Goal: Transaction & Acquisition: Purchase product/service

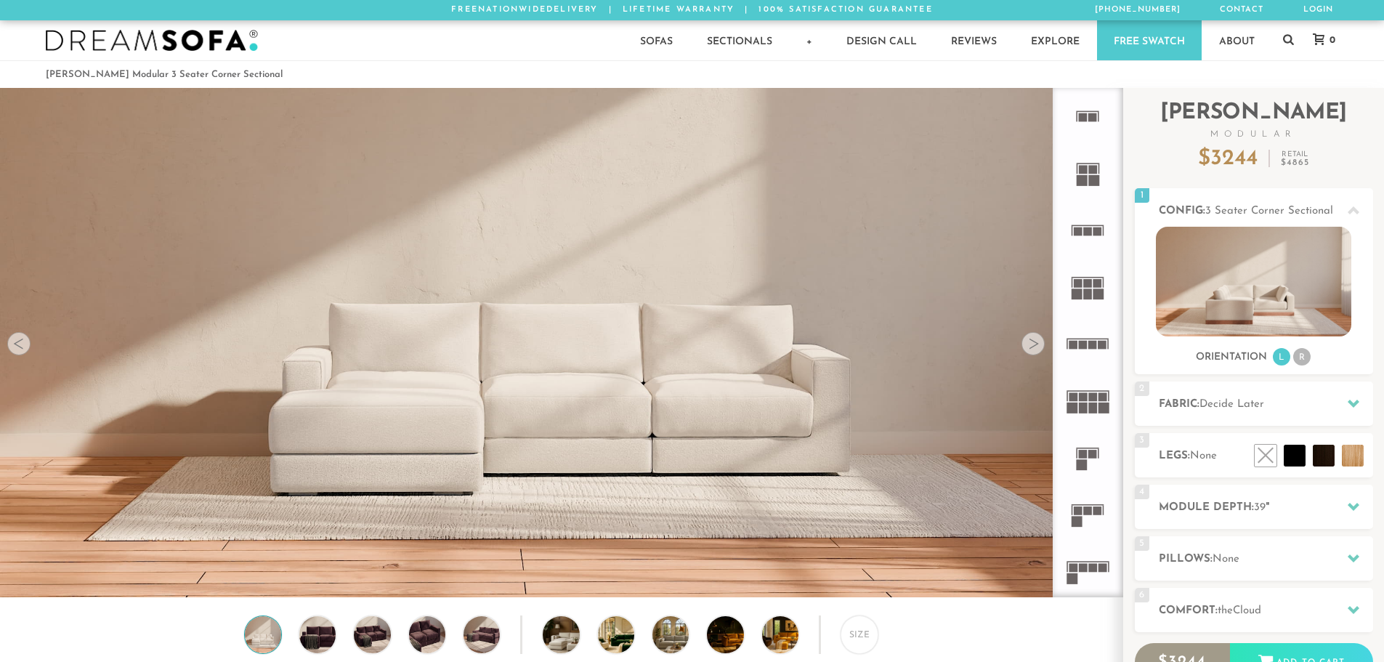
click at [1032, 349] on div at bounding box center [1032, 343] width 23 height 23
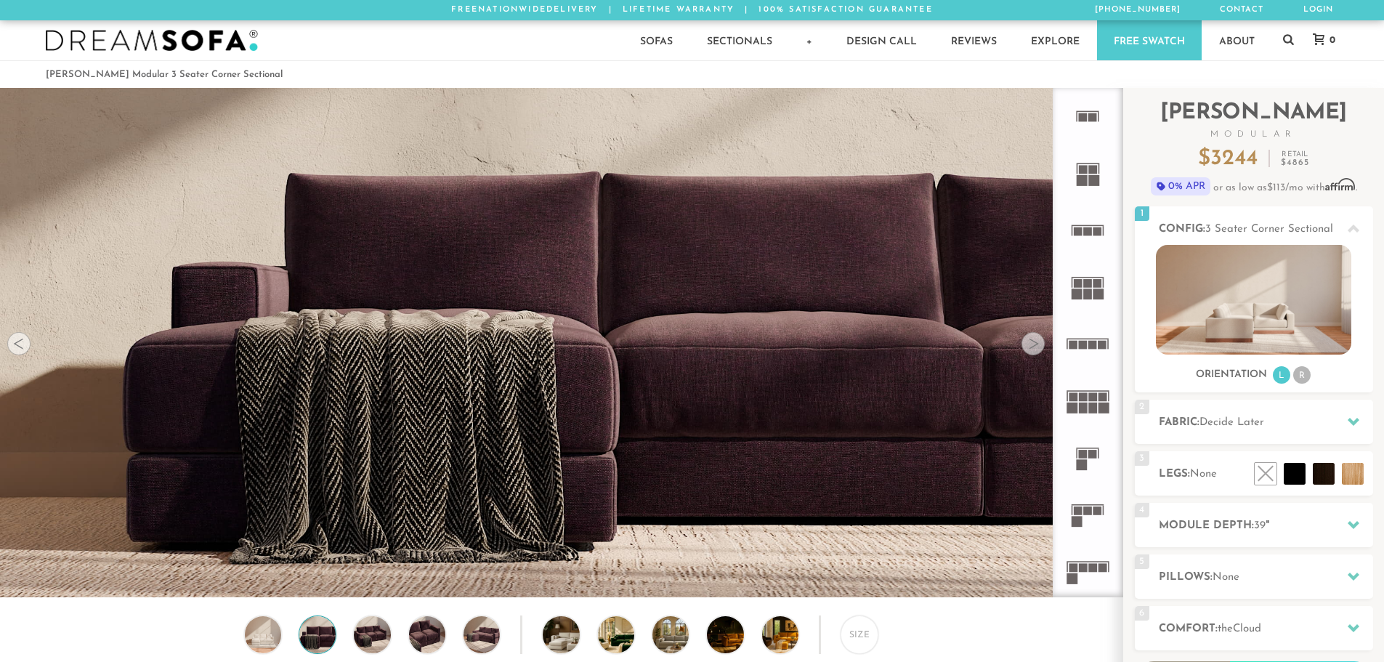
click at [1032, 349] on div at bounding box center [1032, 343] width 23 height 23
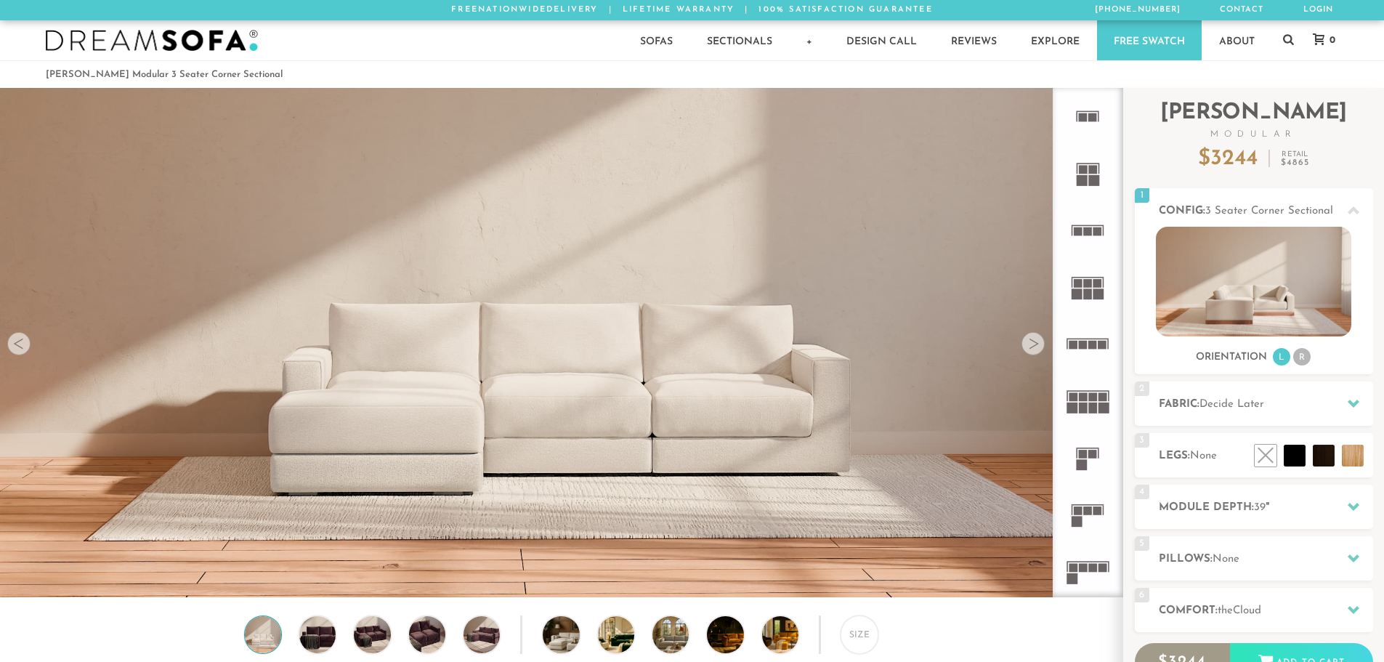
scroll to position [17011, 1373]
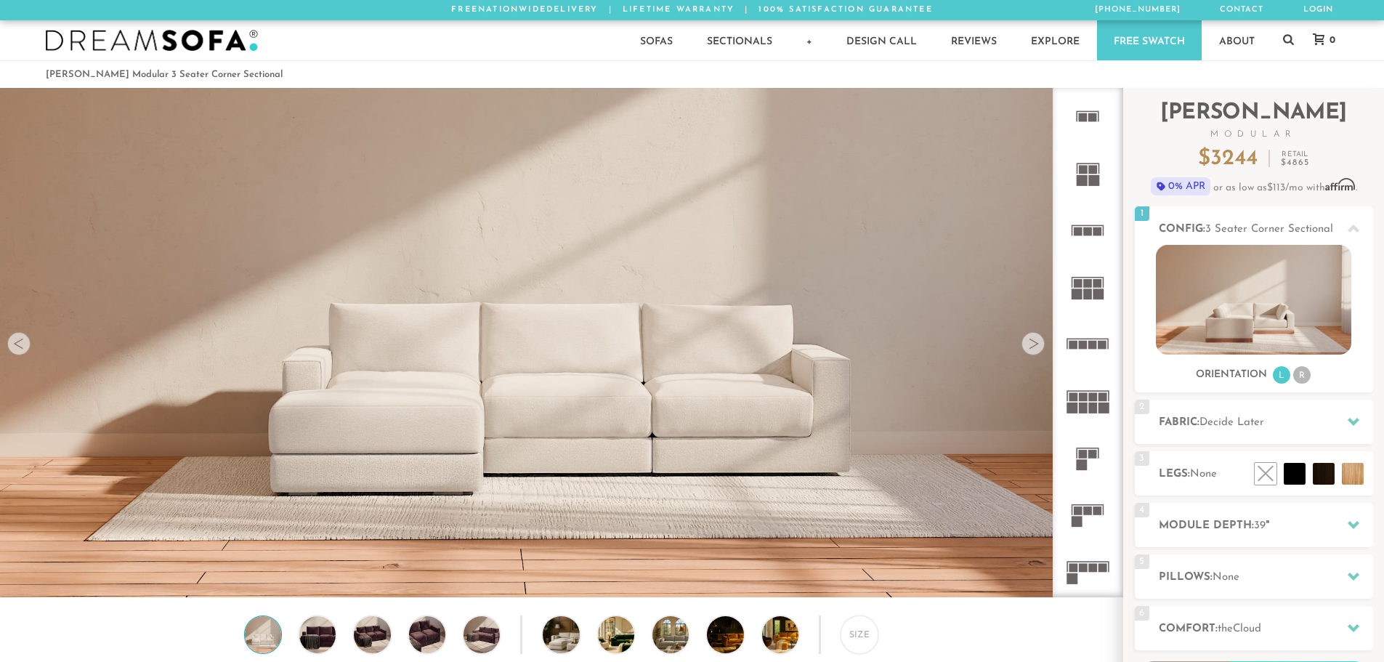
click at [1088, 165] on icon at bounding box center [1087, 173] width 57 height 57
click at [1089, 124] on icon at bounding box center [1087, 116] width 57 height 57
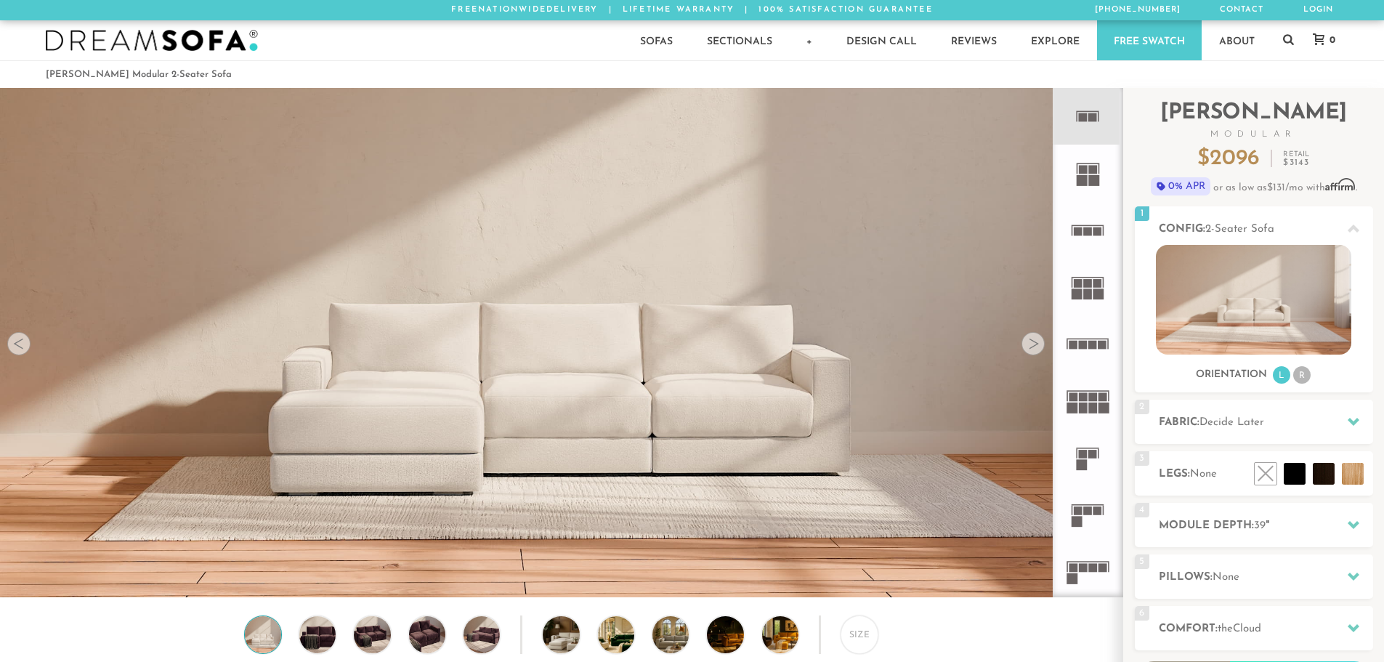
click at [1085, 345] on rect at bounding box center [1083, 345] width 9 height 9
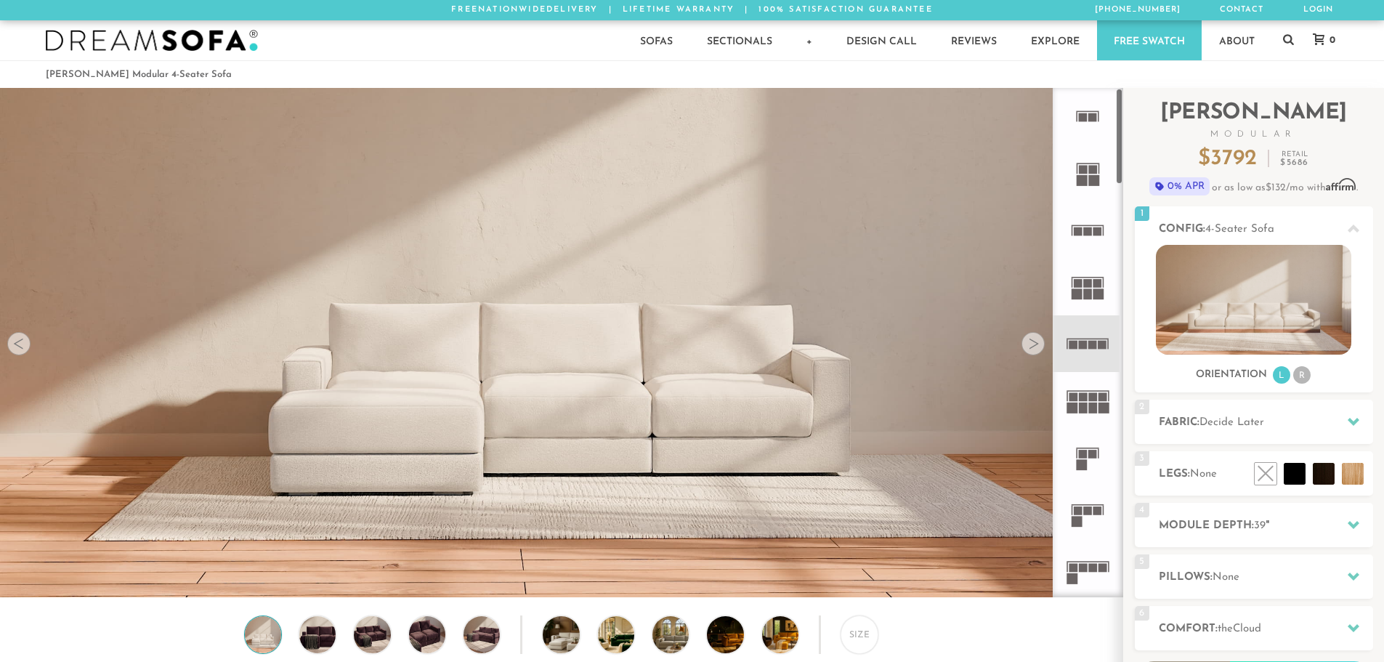
click at [1088, 519] on icon at bounding box center [1087, 514] width 57 height 57
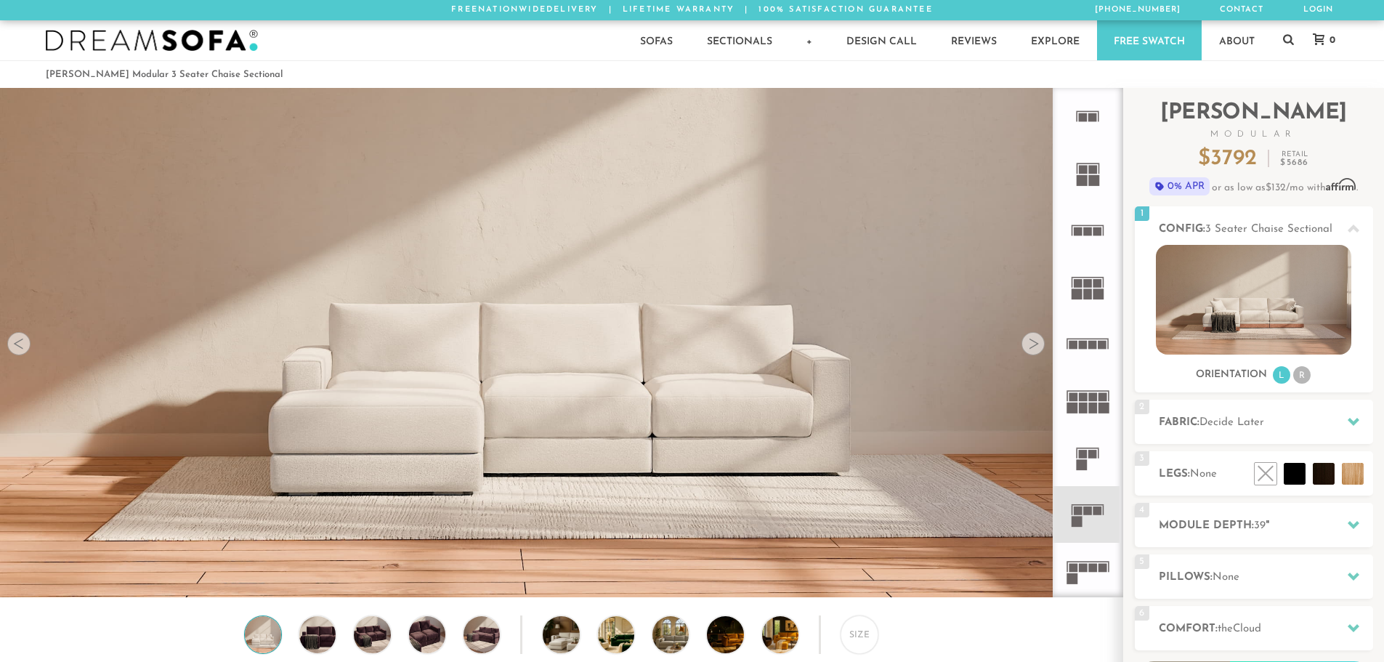
click at [1081, 569] on rect at bounding box center [1083, 568] width 9 height 9
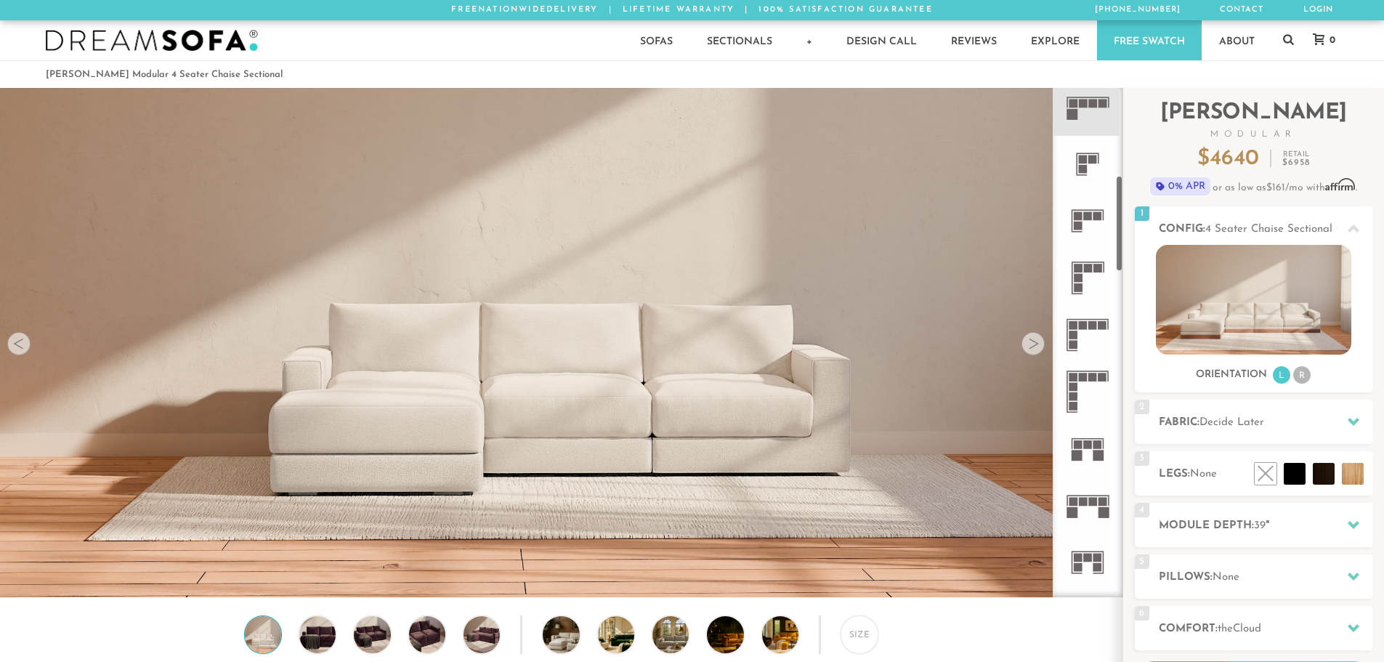
scroll to position [463, 0]
click at [1085, 275] on icon at bounding box center [1087, 279] width 57 height 57
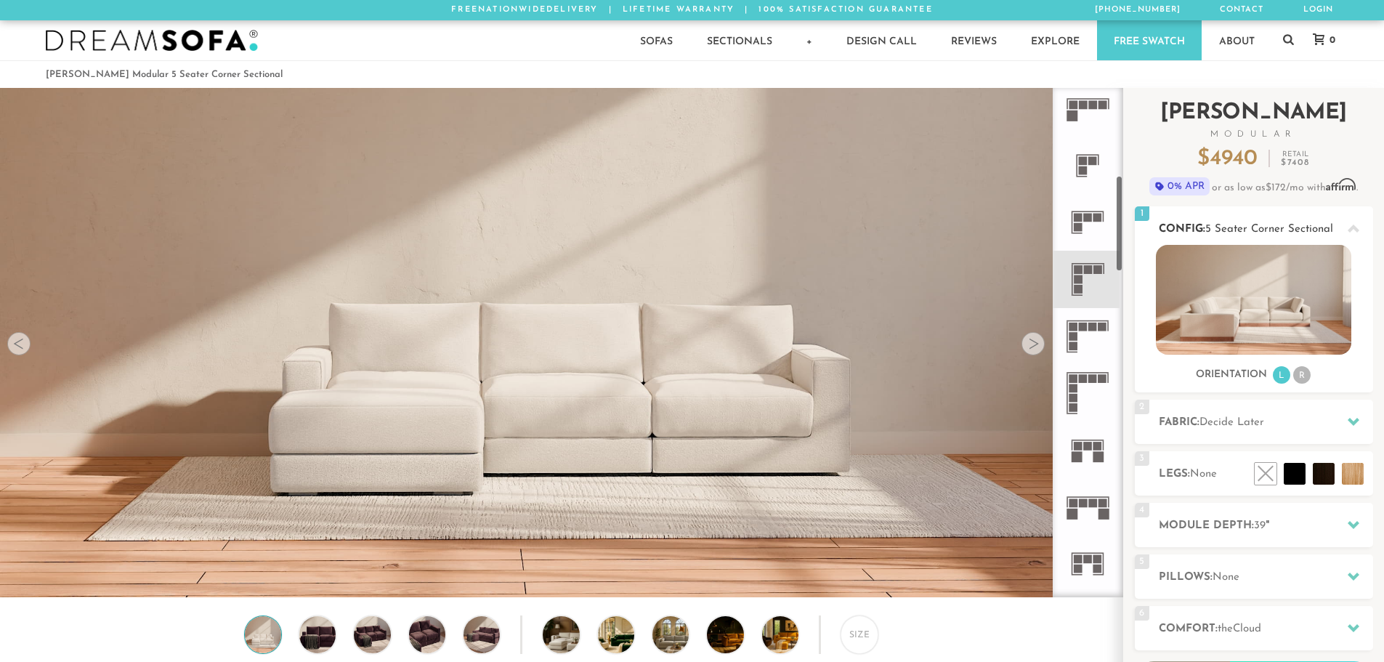
click at [1255, 307] on img at bounding box center [1253, 300] width 195 height 110
click at [1072, 281] on rect at bounding box center [1072, 279] width 1 height 31
click at [1079, 286] on rect at bounding box center [1078, 289] width 9 height 9
click at [1231, 319] on img at bounding box center [1253, 300] width 195 height 110
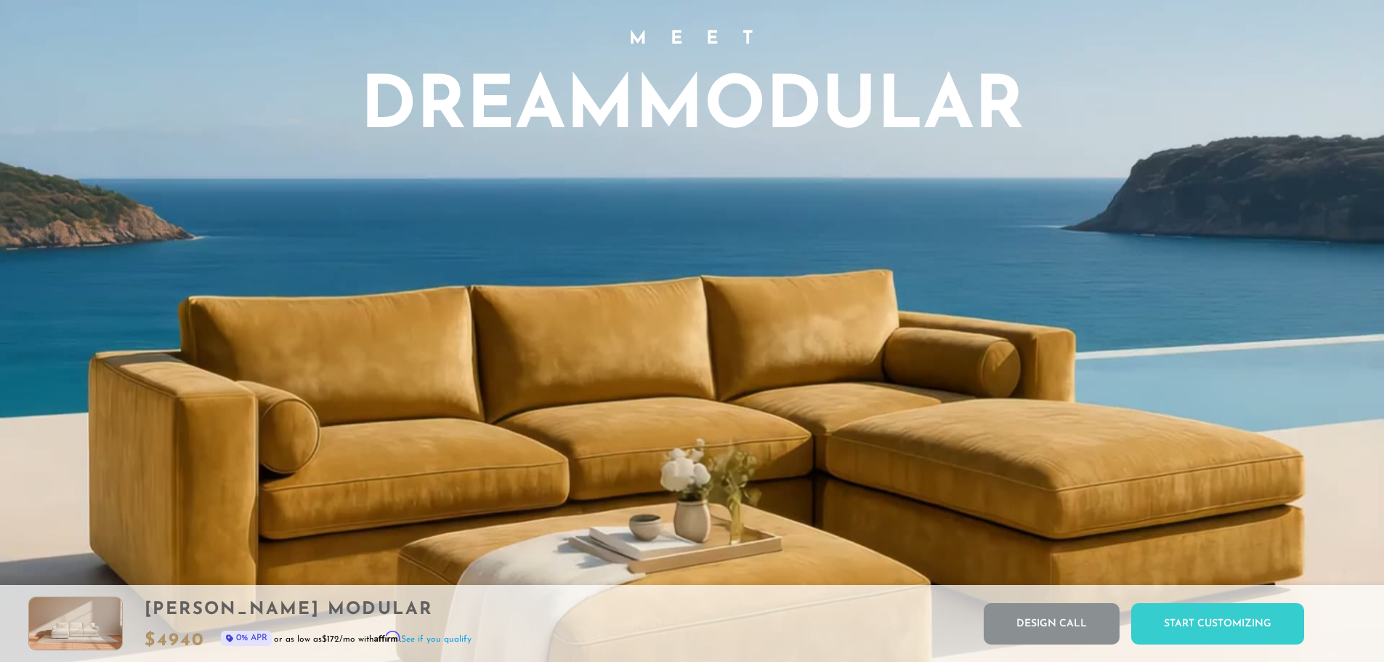
scroll to position [1294, 0]
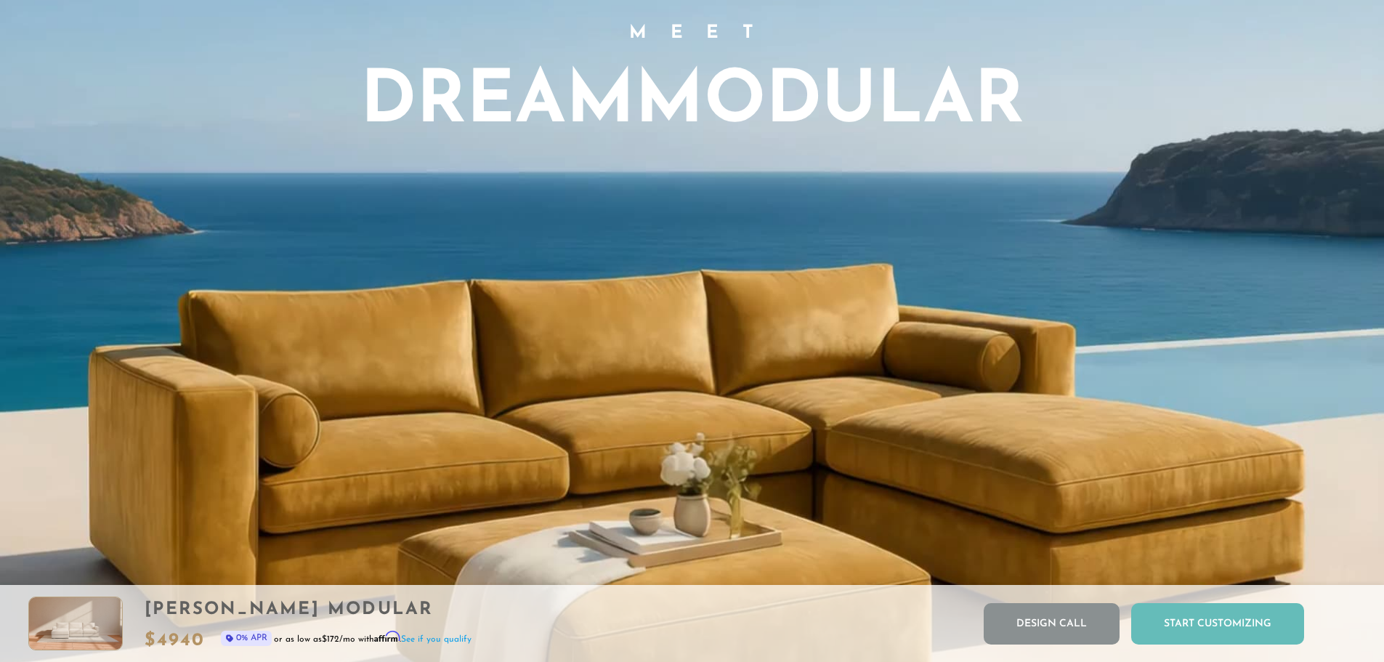
click at [1220, 629] on div "Start Customizing" at bounding box center [1217, 623] width 173 height 41
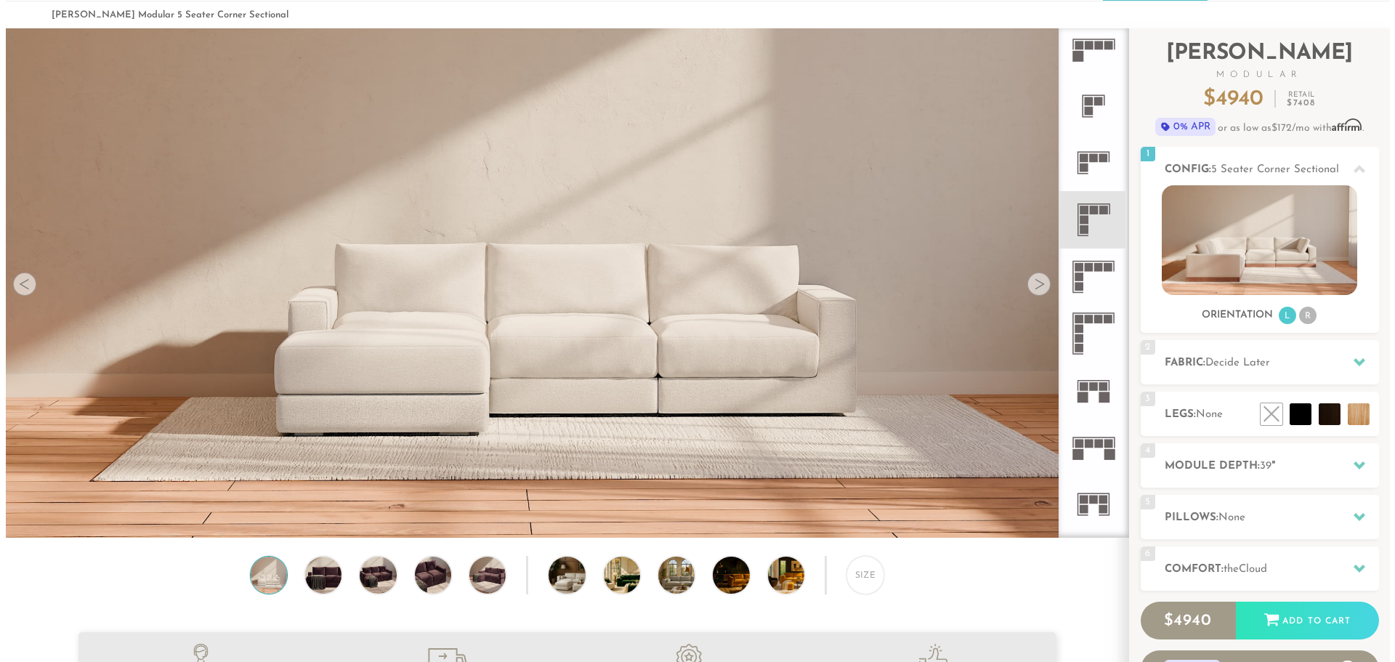
scroll to position [56, 0]
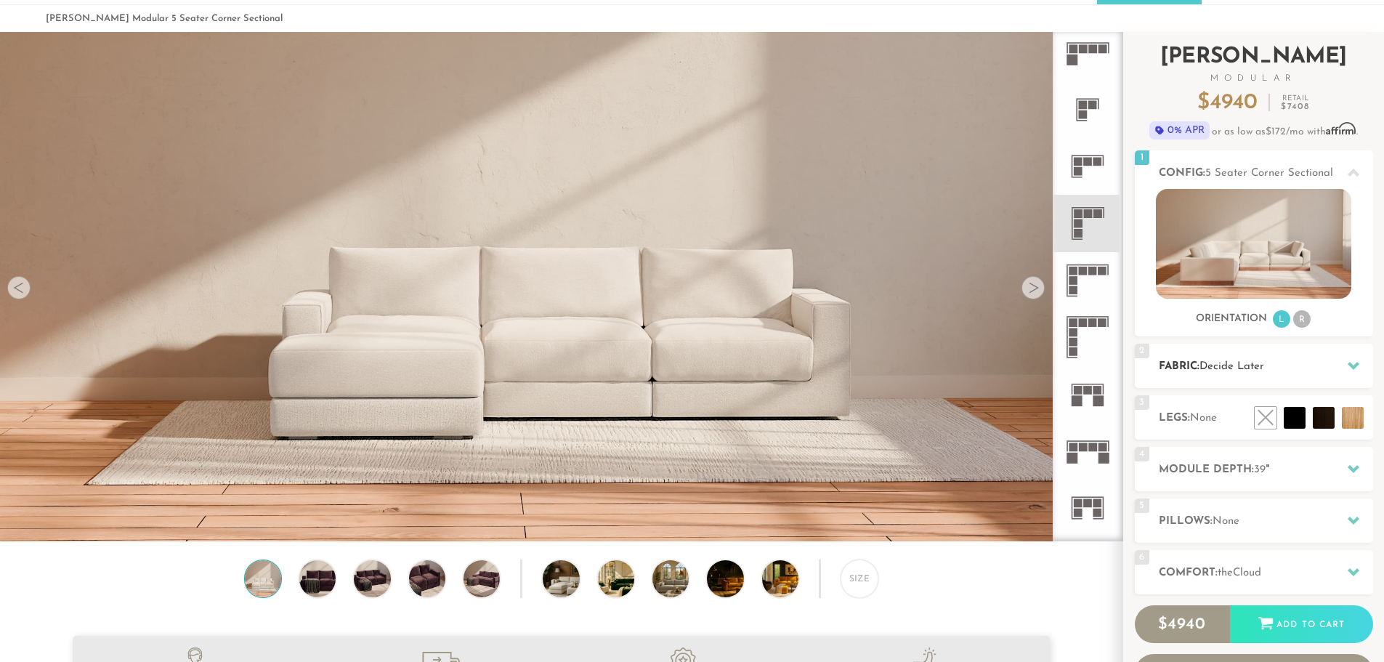
click at [1209, 371] on span "Decide Later" at bounding box center [1231, 366] width 65 height 11
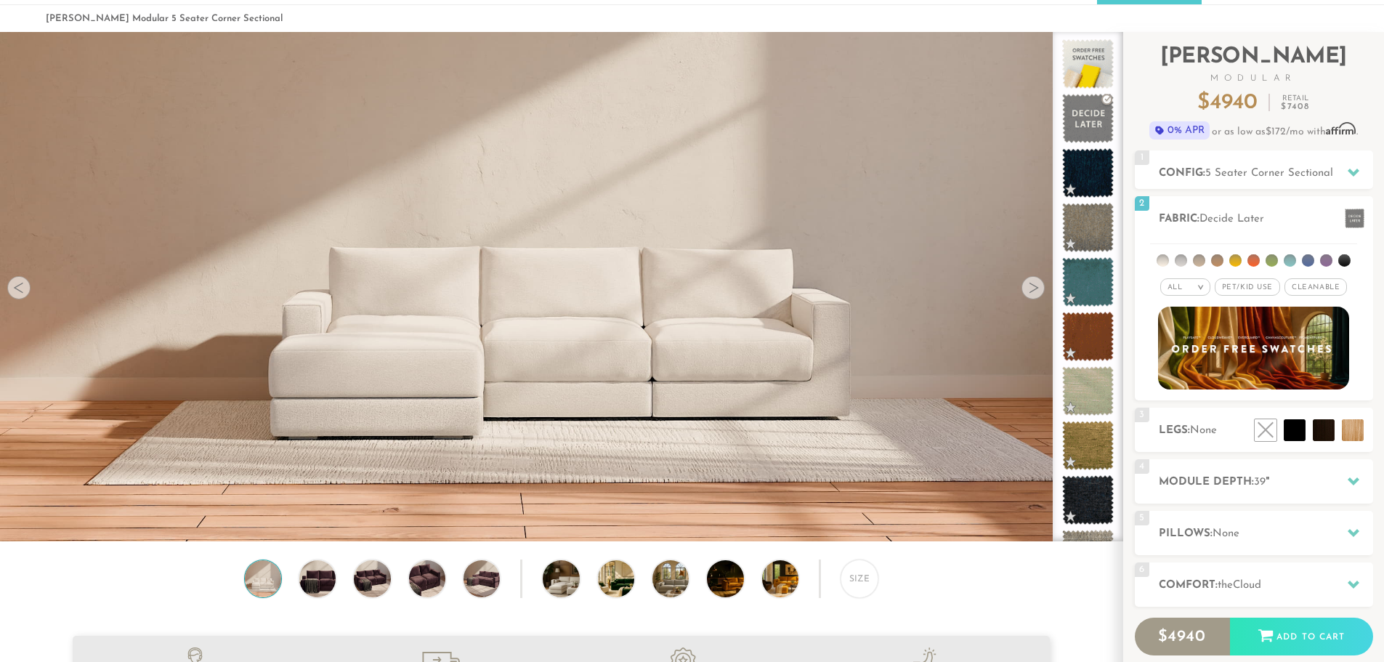
click at [1030, 289] on div at bounding box center [1032, 287] width 23 height 23
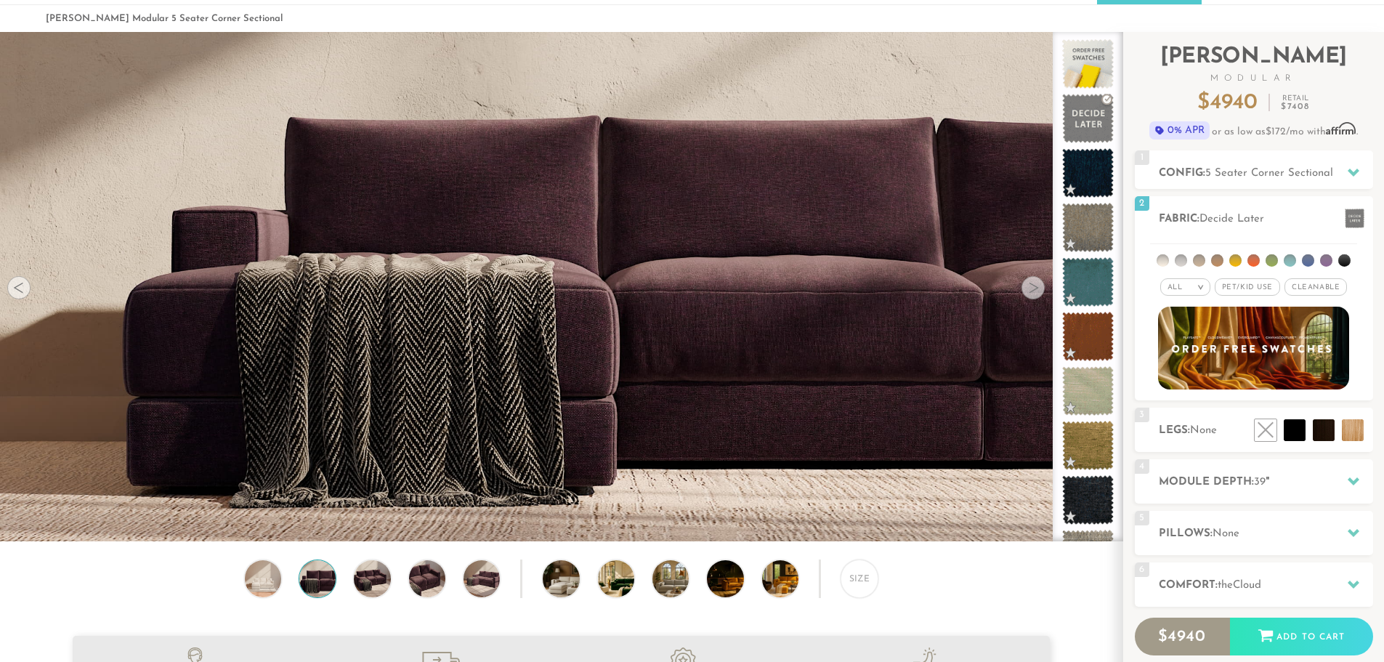
click at [1030, 289] on div at bounding box center [1032, 287] width 23 height 23
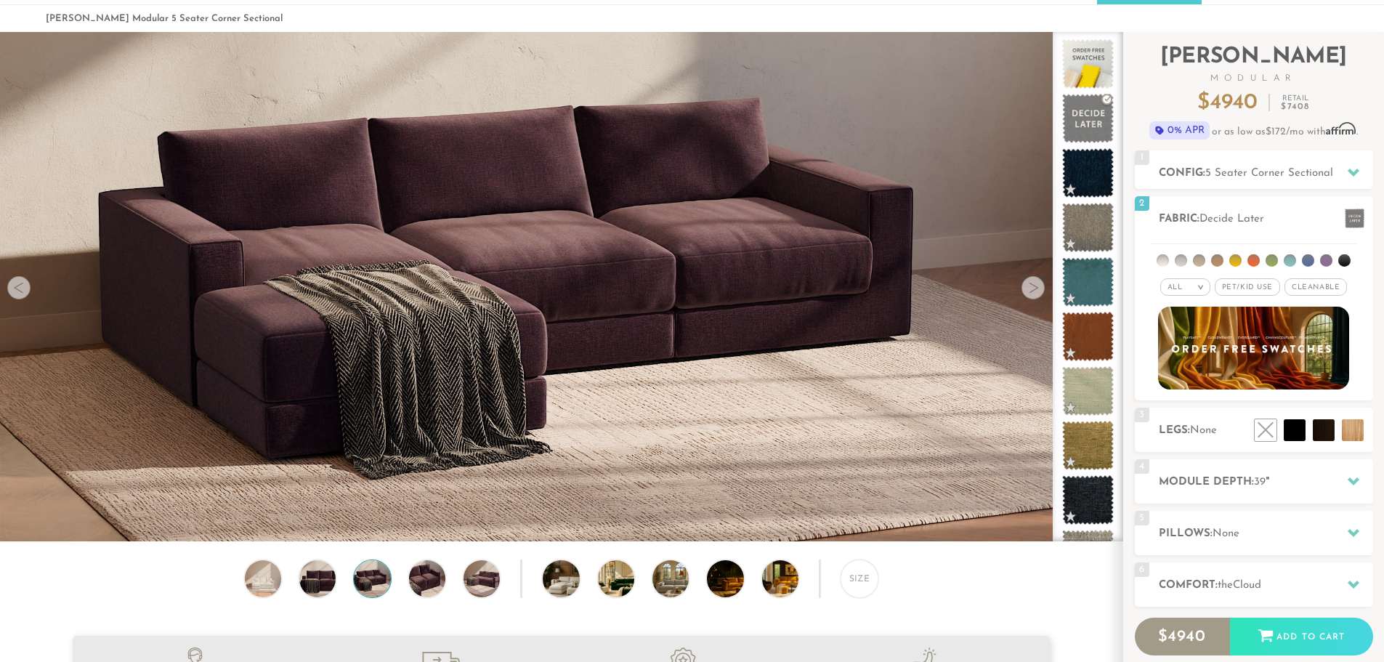
click at [1030, 289] on div at bounding box center [1032, 287] width 23 height 23
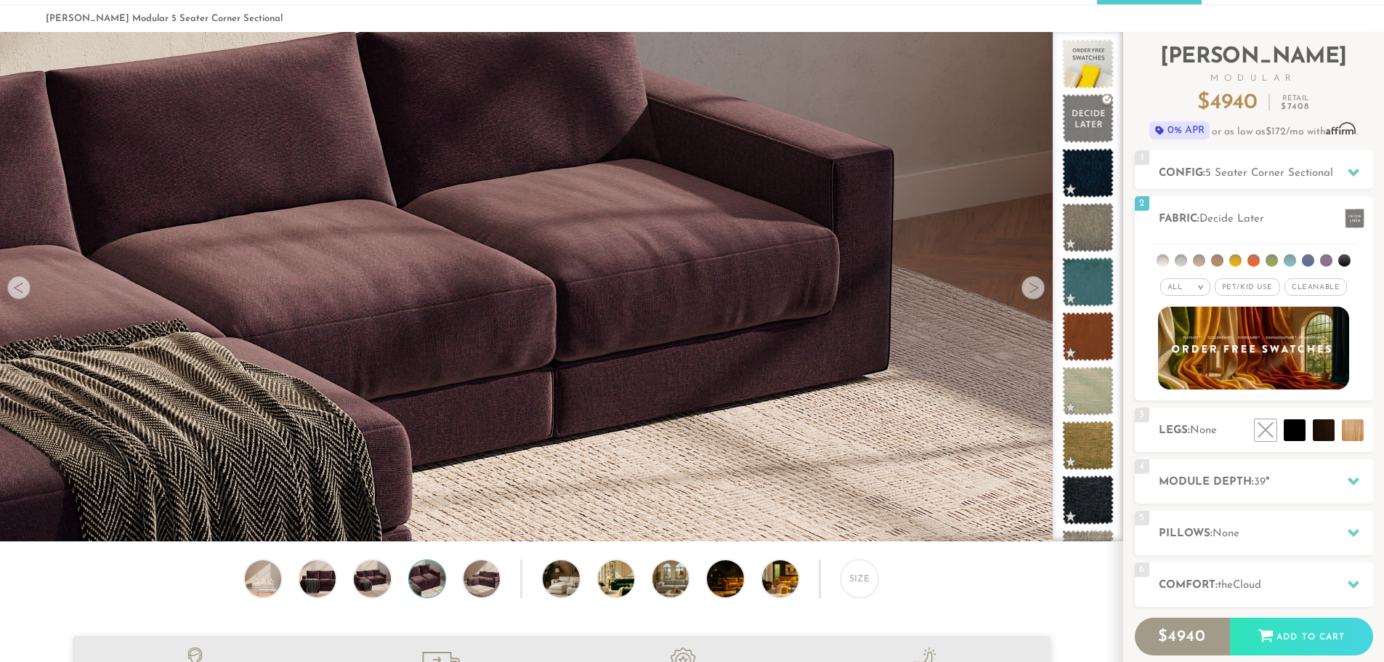
click at [1030, 289] on div at bounding box center [1032, 287] width 23 height 23
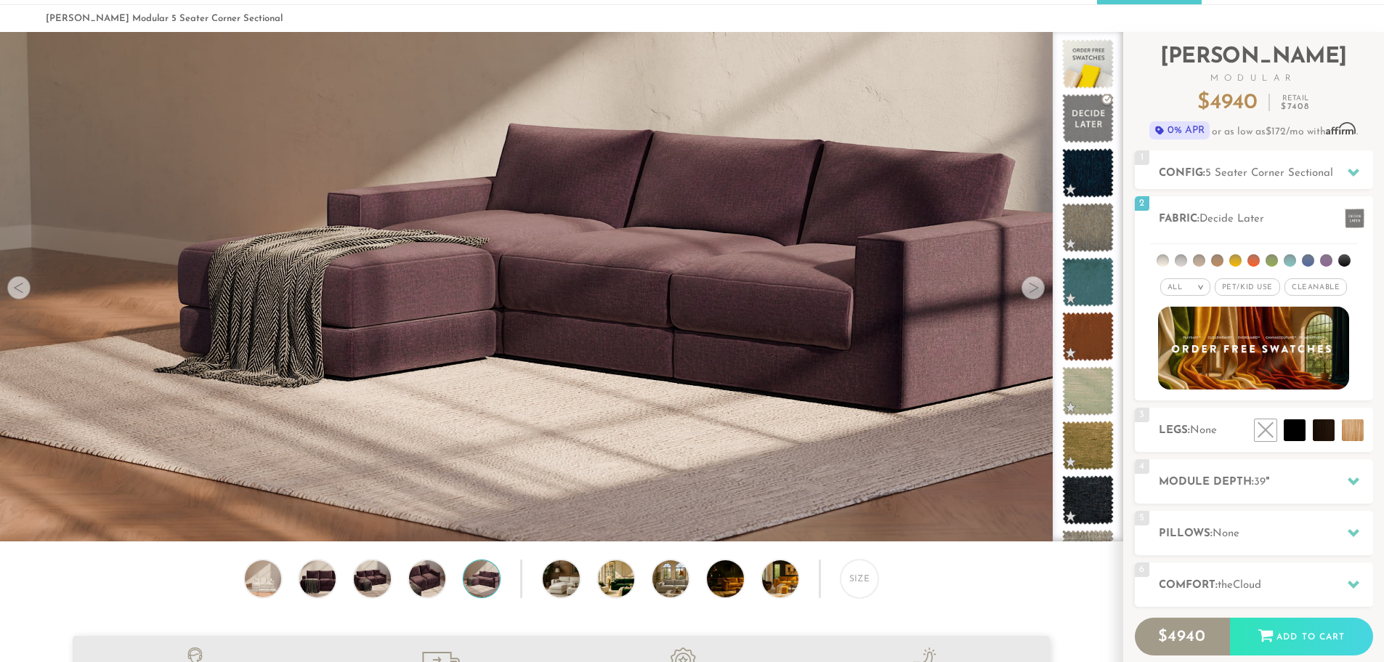
click at [1030, 289] on div at bounding box center [1032, 287] width 23 height 23
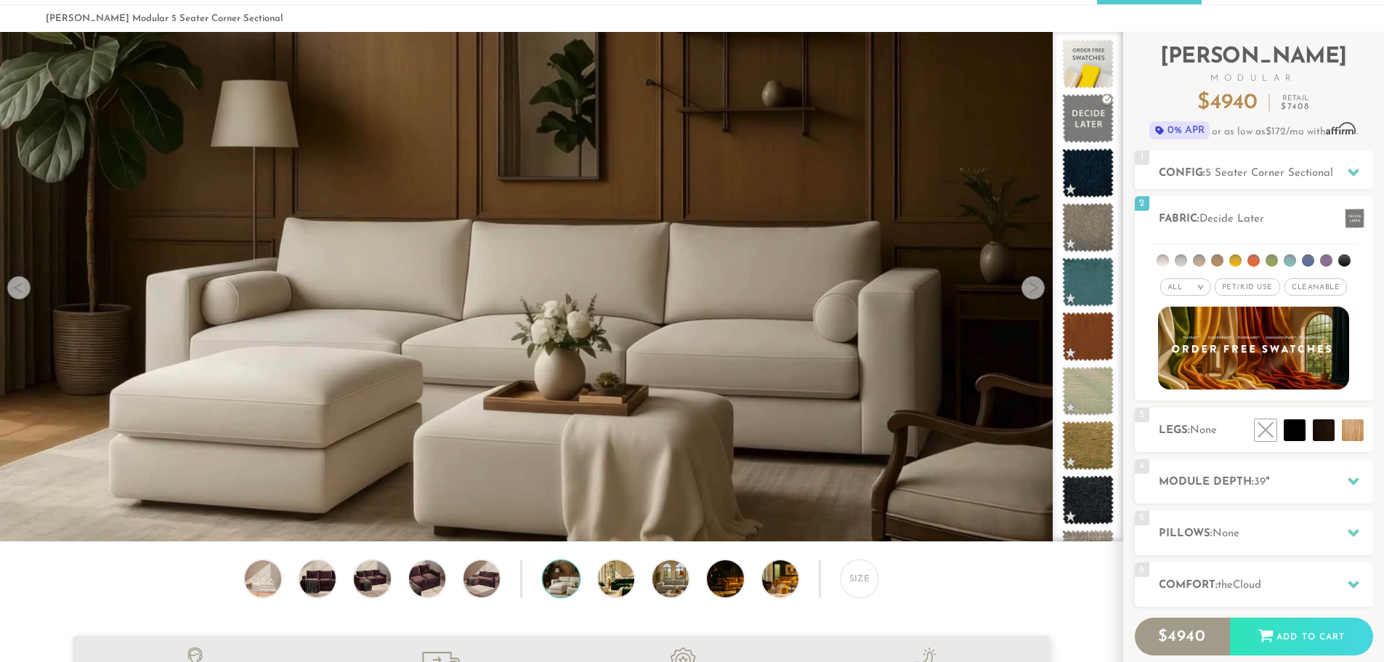
click at [1030, 289] on div at bounding box center [1032, 287] width 23 height 23
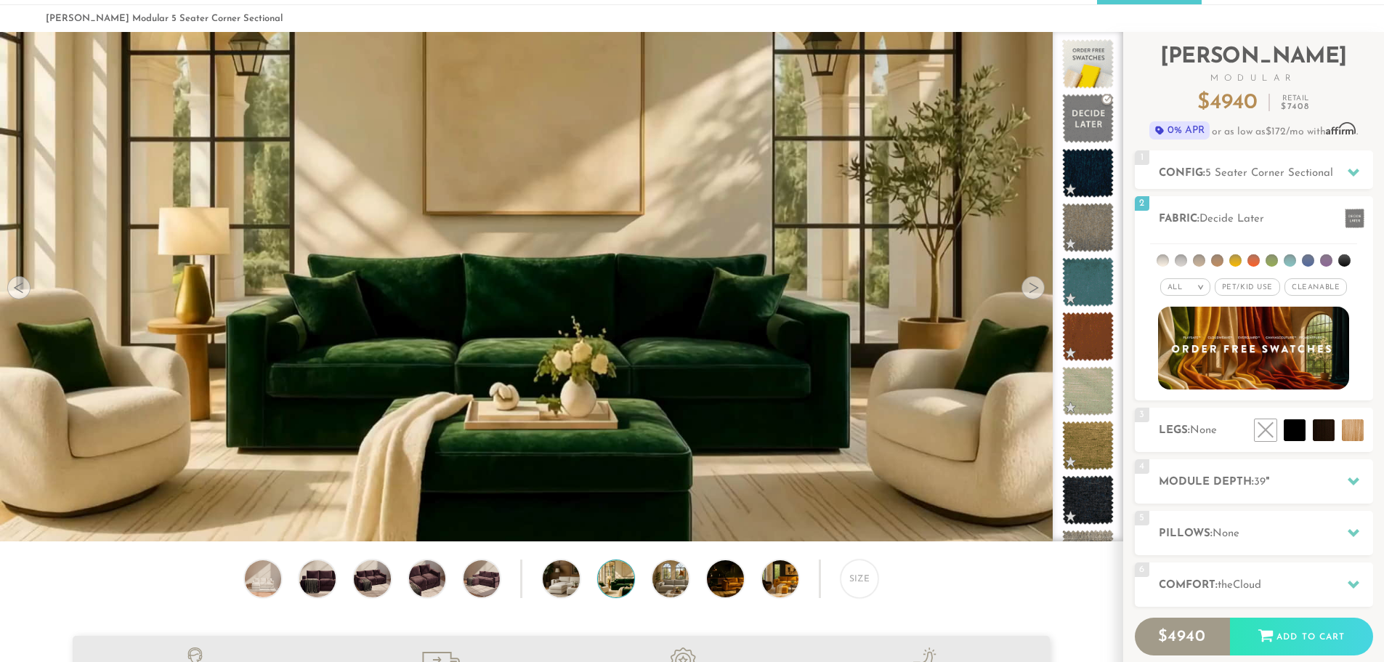
click at [1032, 291] on div at bounding box center [1032, 287] width 23 height 23
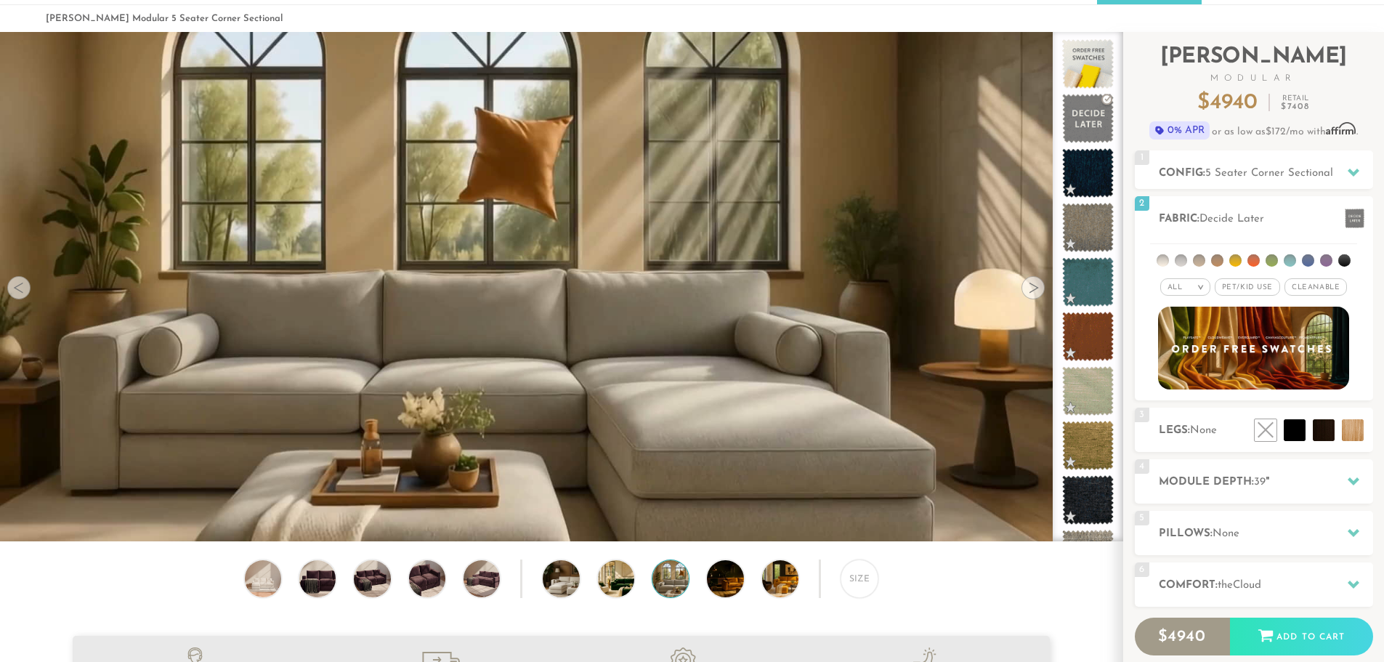
click at [1032, 291] on div at bounding box center [1032, 287] width 23 height 23
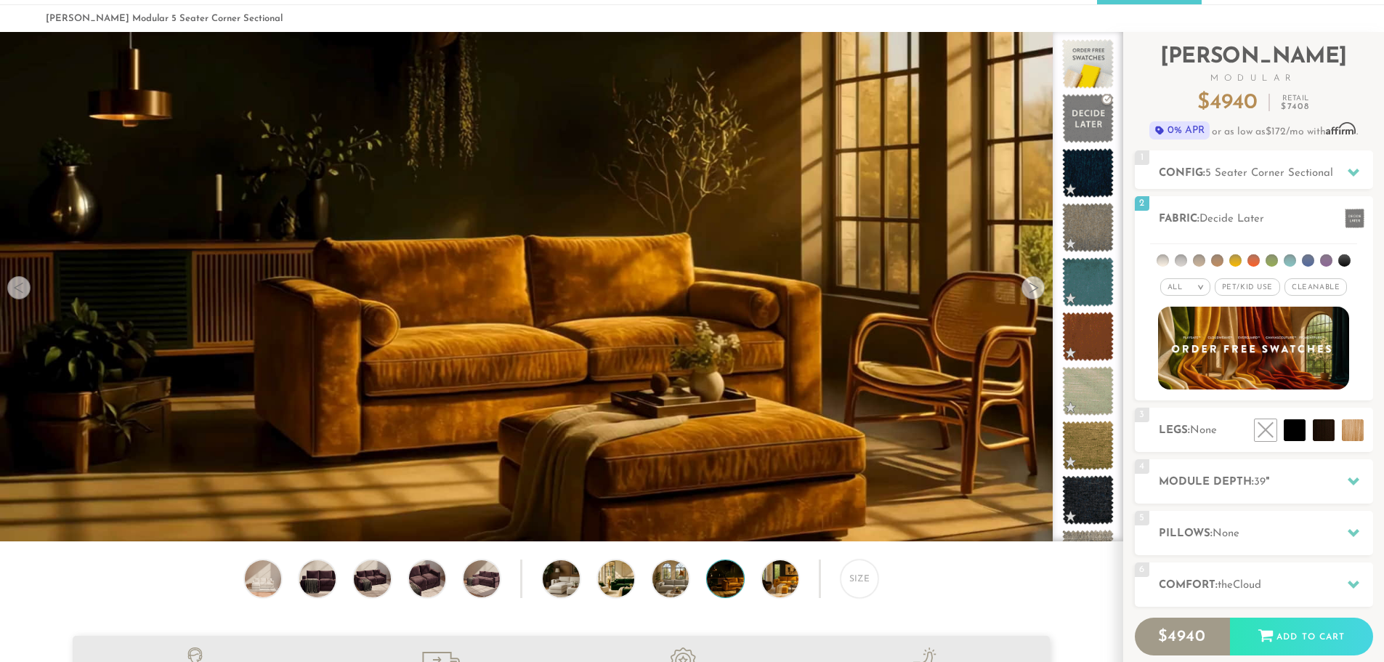
click at [1032, 291] on div at bounding box center [1032, 287] width 23 height 23
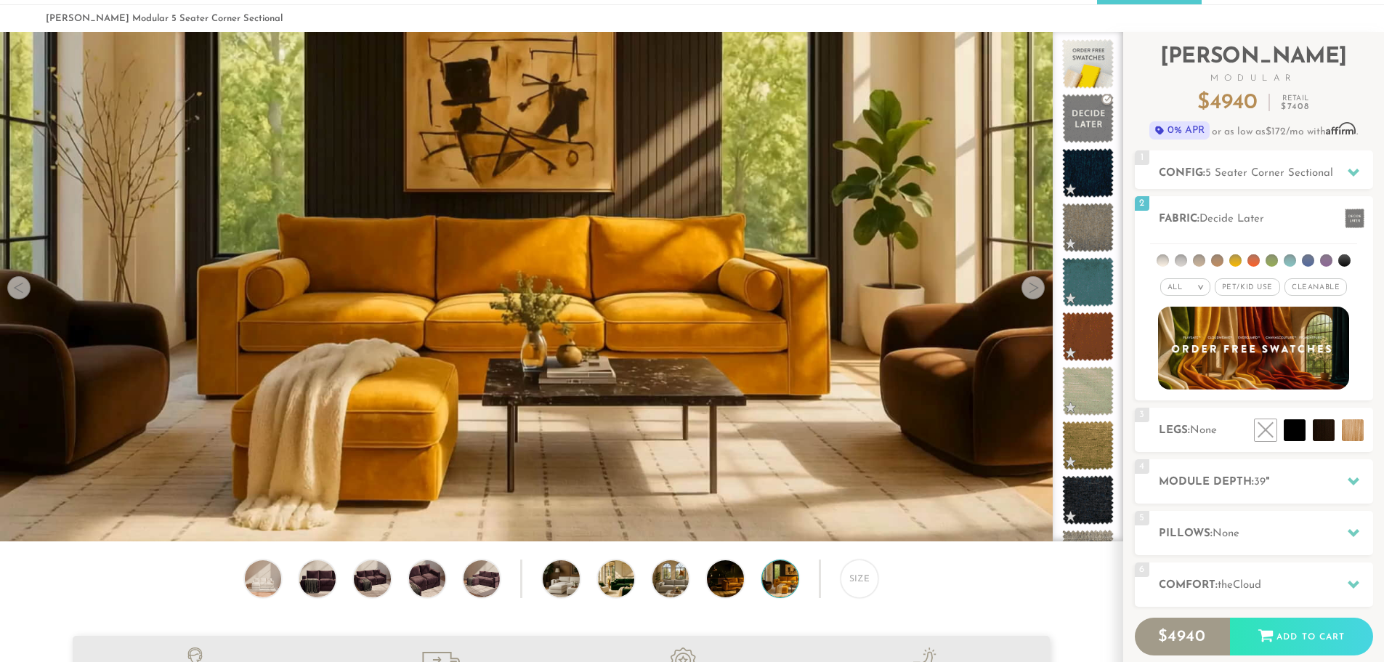
click at [1032, 291] on div at bounding box center [1032, 287] width 23 height 23
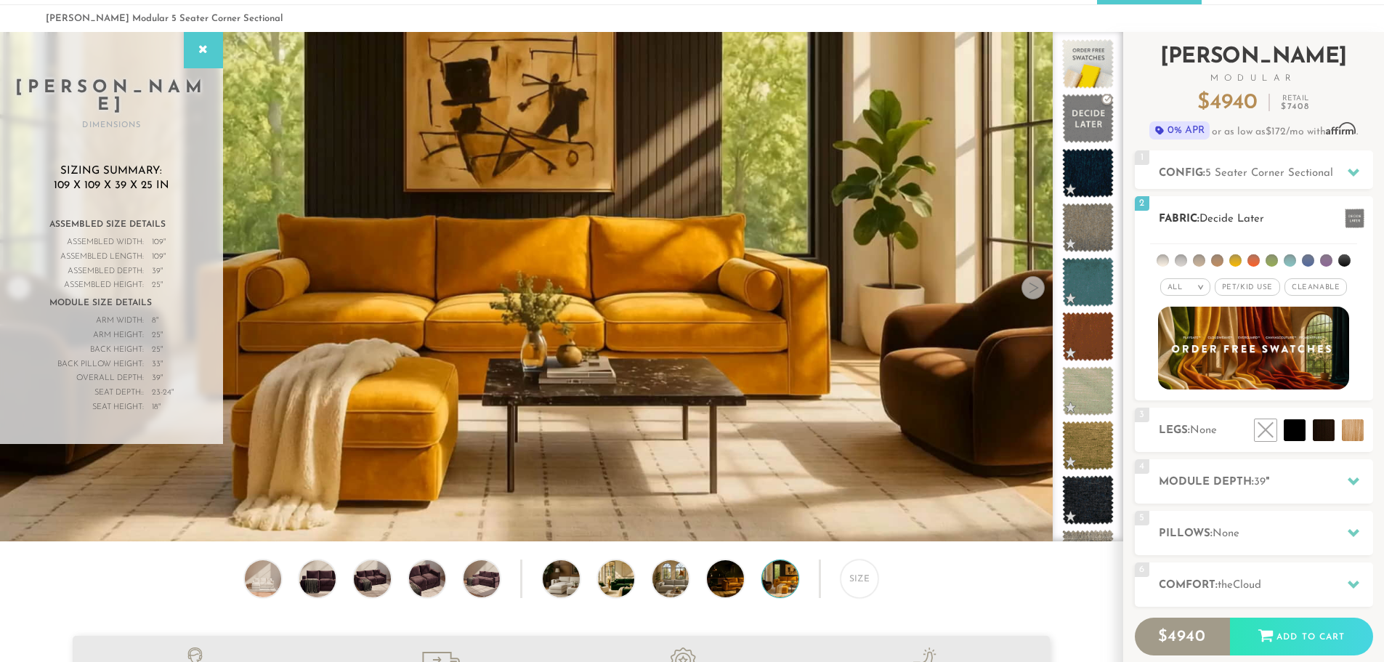
click at [1292, 260] on li at bounding box center [1290, 260] width 12 height 12
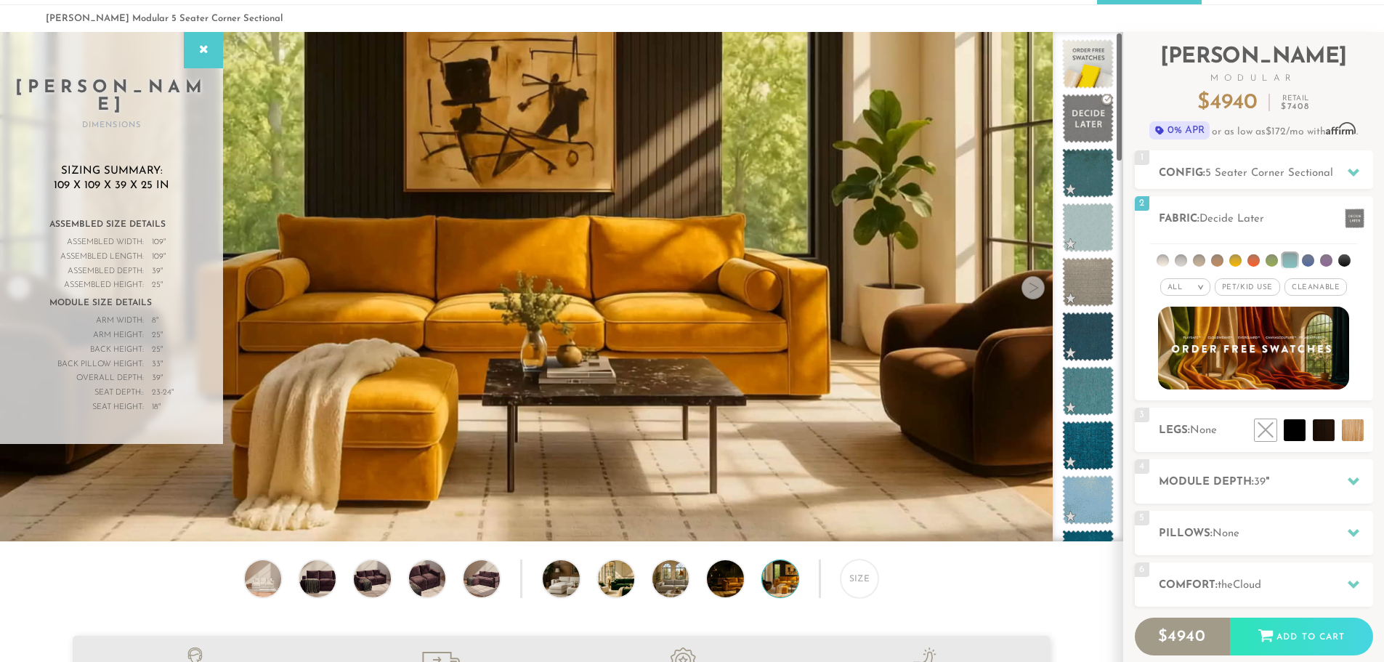
click at [117, 470] on video at bounding box center [561, 257] width 1122 height 631
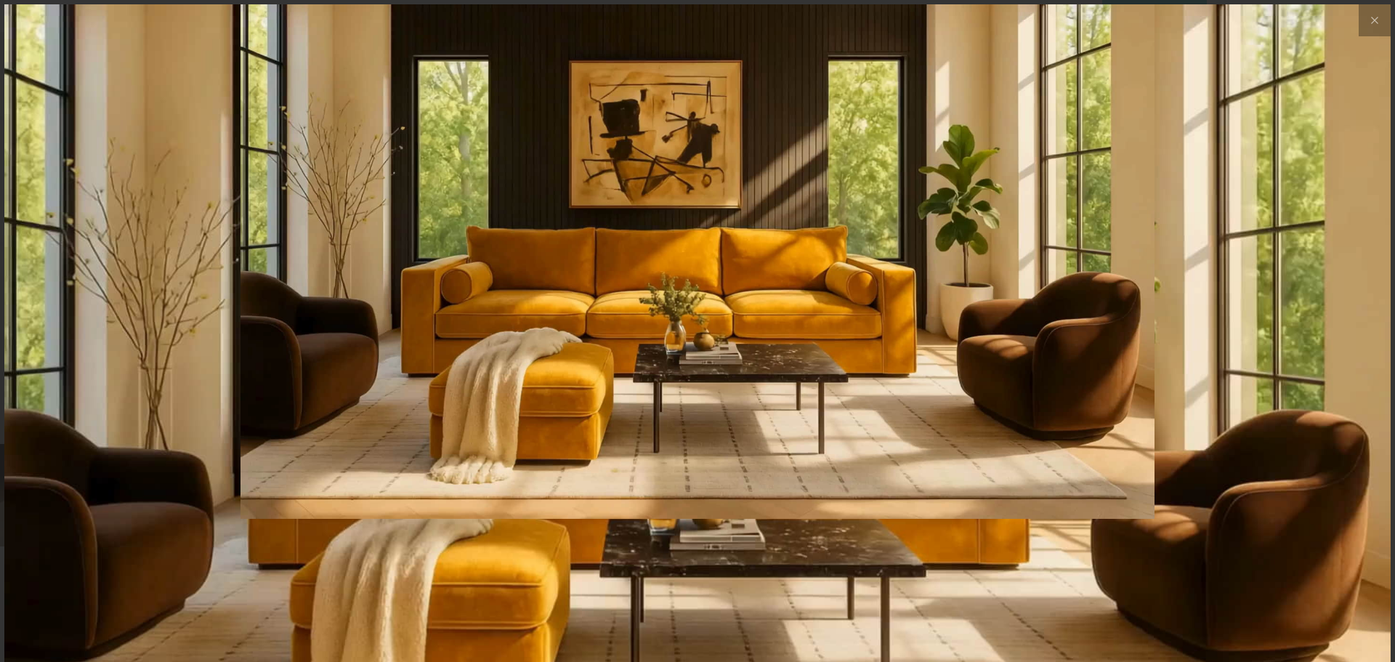
scroll to position [17181, 1384]
